Goal: Information Seeking & Learning: Learn about a topic

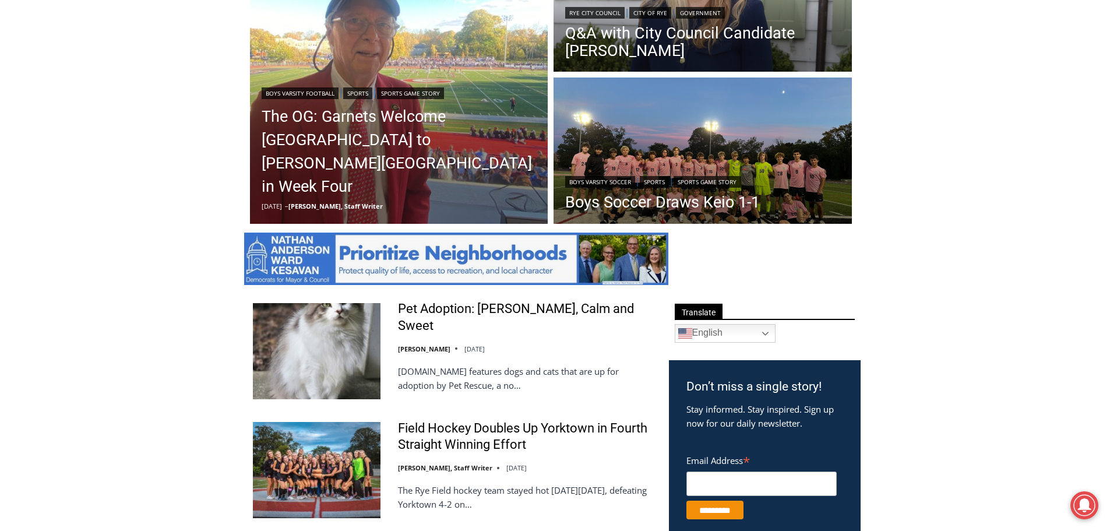
scroll to position [504, 0]
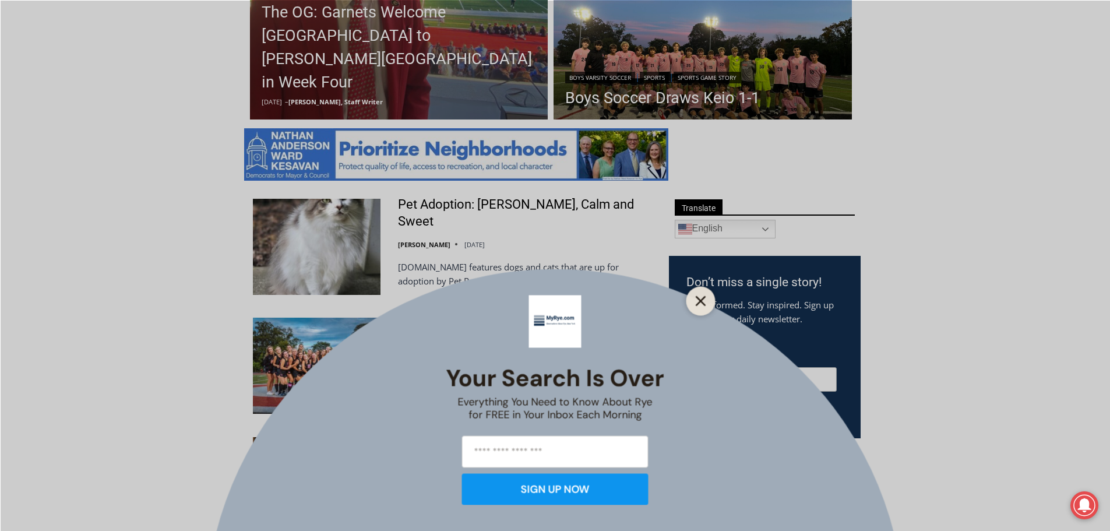
click at [704, 302] on icon "Close" at bounding box center [701, 301] width 10 height 10
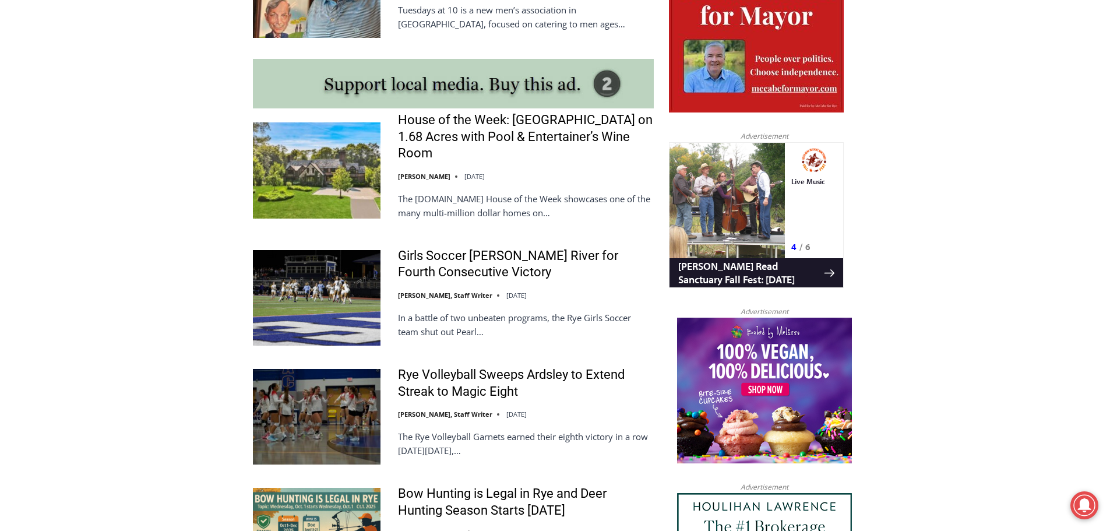
scroll to position [1087, 0]
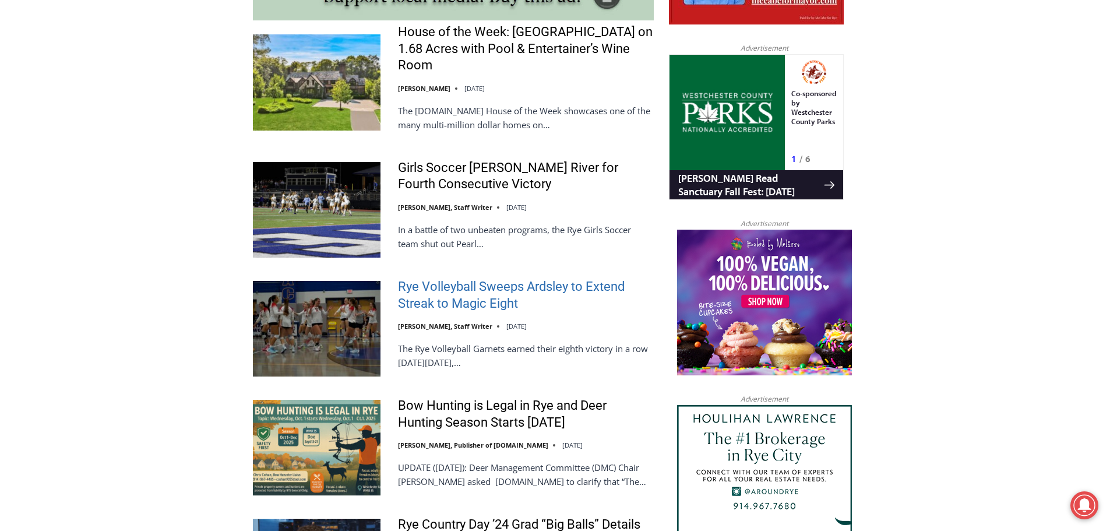
click at [466, 297] on link "Rye Volleyball Sweeps Ardsley to Extend Streak to Magic Eight" at bounding box center [526, 295] width 256 height 33
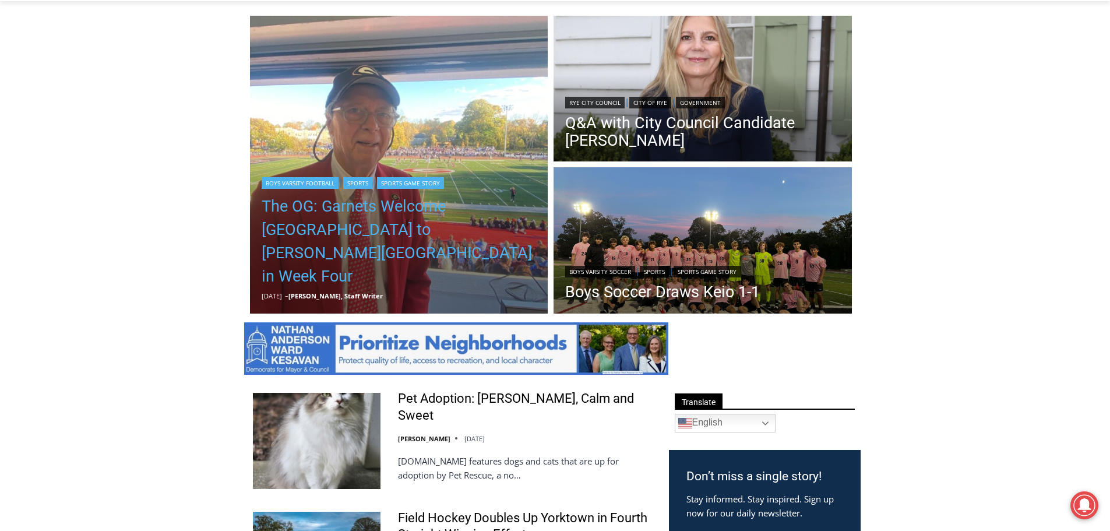
scroll to position [301, 0]
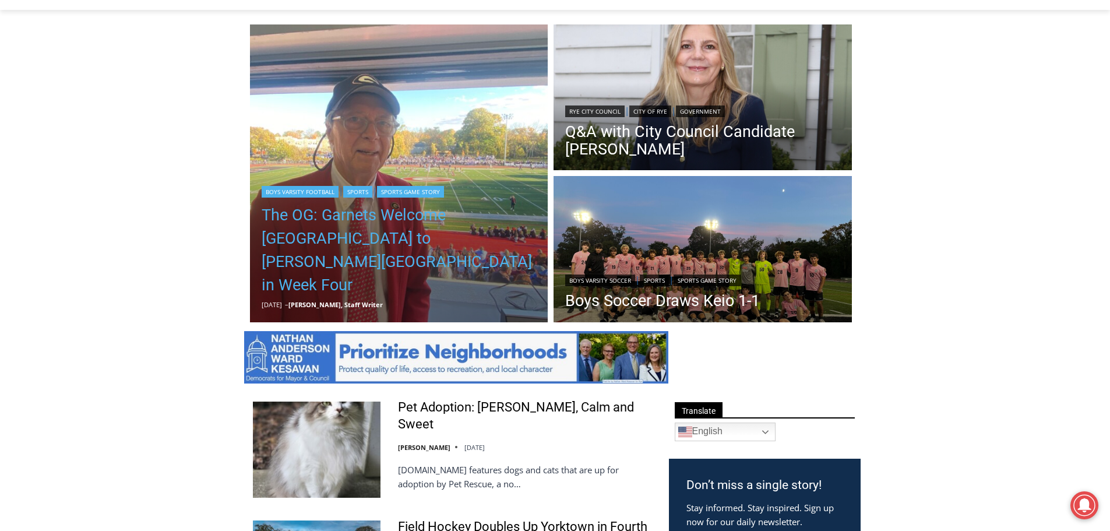
click at [382, 277] on link "The OG: Garnets Welcome [GEOGRAPHIC_DATA] to [PERSON_NAME][GEOGRAPHIC_DATA] in …" at bounding box center [399, 249] width 275 height 93
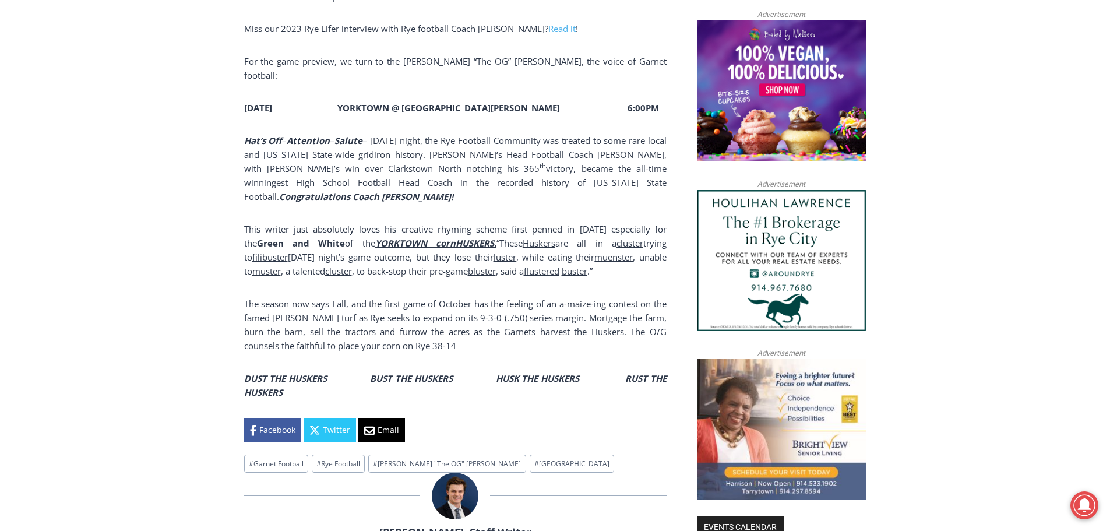
scroll to position [968, 0]
